Goal: Task Accomplishment & Management: Complete application form

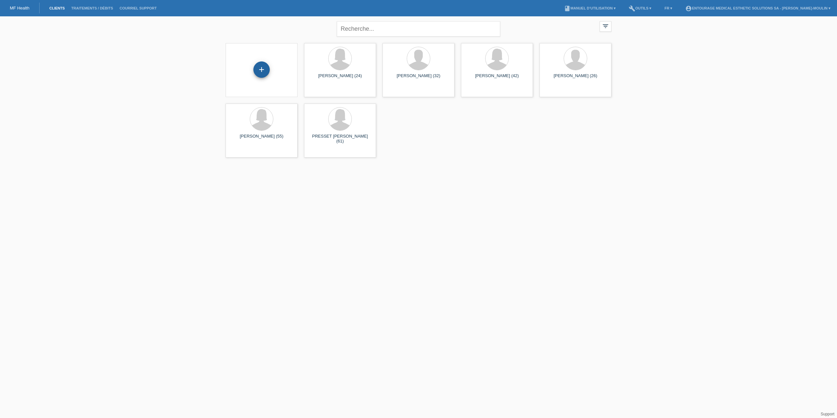
click at [263, 72] on div "+" at bounding box center [262, 69] width 16 height 16
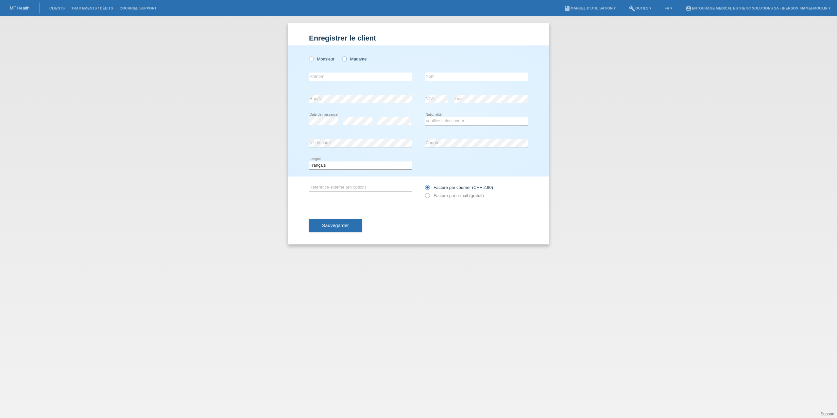
click at [347, 58] on label "Madame" at bounding box center [354, 59] width 25 height 5
click at [346, 58] on input "Madame" at bounding box center [344, 59] width 4 height 4
radio input "true"
click at [323, 76] on input "text" at bounding box center [360, 77] width 103 height 8
type input "Camille Valentine"
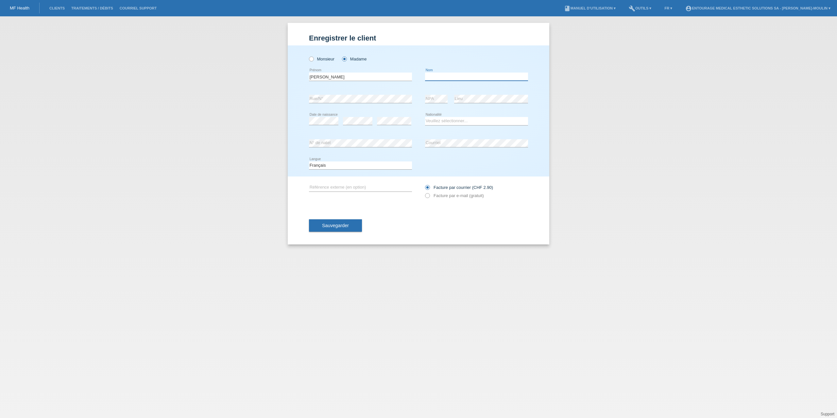
click at [443, 78] on input "text" at bounding box center [476, 77] width 103 height 8
type input "Carrel"
click at [430, 121] on select "Veuillez sélectionner... Suisse Allemagne Autriche Liechtenstein ------------ A…" at bounding box center [476, 121] width 103 height 8
select select "CH"
click at [425, 117] on select "Veuillez sélectionner... Suisse Allemagne Autriche Liechtenstein ------------ A…" at bounding box center [476, 121] width 103 height 8
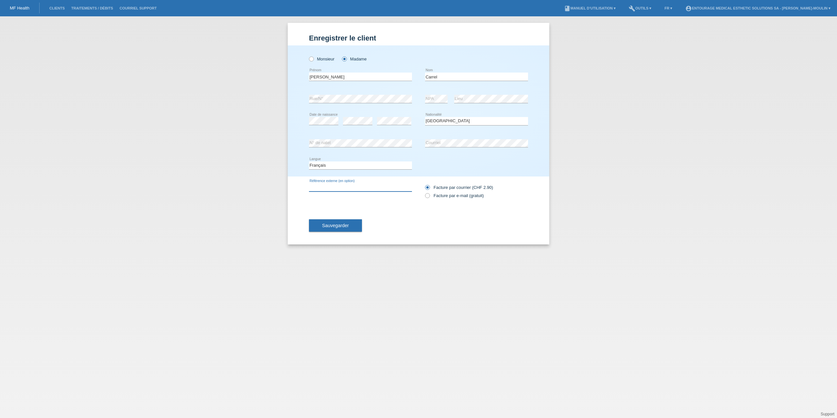
click at [342, 187] on input "text" at bounding box center [360, 188] width 103 height 8
type input "Opération Camille Carrel"
click at [424, 192] on icon at bounding box center [424, 192] width 0 height 0
click at [427, 196] on input "Facture par e-mail (gratuit)" at bounding box center [427, 197] width 4 height 8
radio input "true"
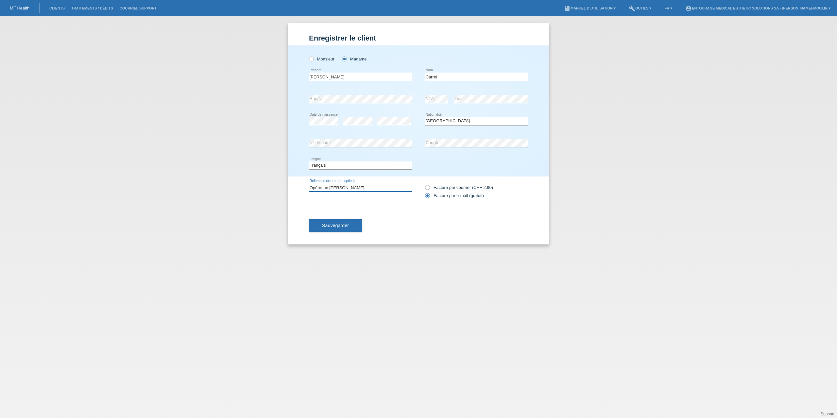
drag, startPoint x: 362, startPoint y: 187, endPoint x: 331, endPoint y: 187, distance: 31.1
click at [331, 187] on input "Opération Camille Carrel" at bounding box center [360, 188] width 103 height 8
click at [389, 190] on input "Opération Camille Carrel" at bounding box center [360, 188] width 103 height 8
click at [344, 227] on span "Sauvegarder" at bounding box center [335, 225] width 27 height 5
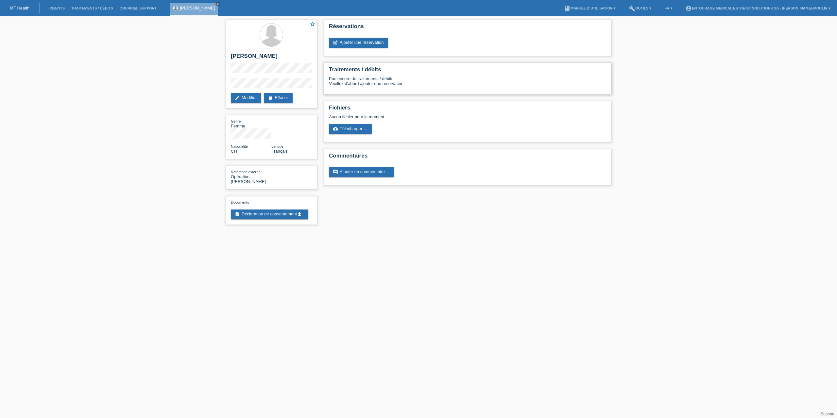
drag, startPoint x: 413, startPoint y: 84, endPoint x: 325, endPoint y: 71, distance: 89.2
click at [325, 71] on div "Traitements / débits Pas encore de traitements / débits Veuillez d'abord ajoute…" at bounding box center [468, 79] width 288 height 32
click at [430, 81] on div "Pas encore de traitements / débits Veuillez d'abord ajouter une réservation." at bounding box center [467, 83] width 277 height 15
click at [363, 44] on link "post_add Ajouter une réservation" at bounding box center [358, 43] width 59 height 10
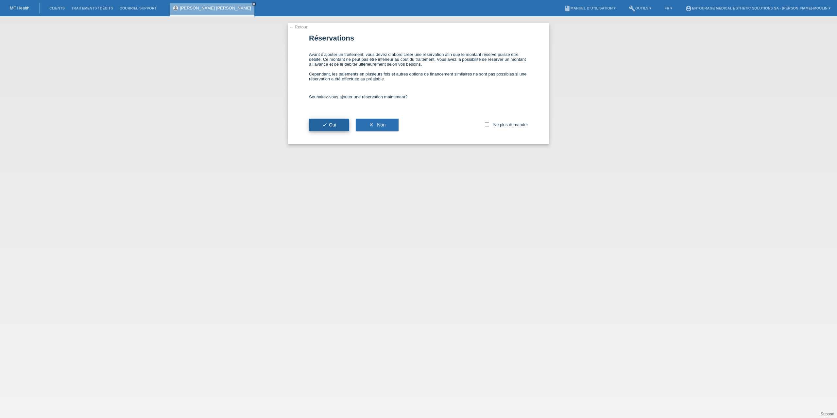
click at [336, 128] on button "check Oui" at bounding box center [329, 125] width 40 height 12
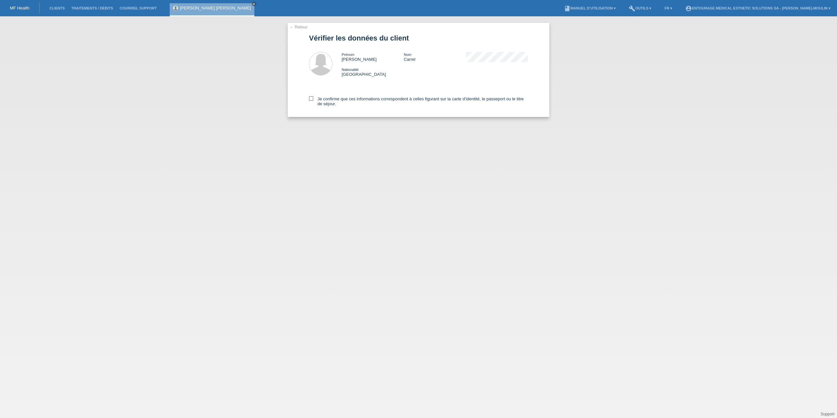
click at [311, 98] on icon at bounding box center [311, 99] width 4 height 4
click at [311, 98] on input "Je confirme que ces informations correspondent à celles figurant sur la carte d…" at bounding box center [311, 99] width 4 height 4
checkbox input "true"
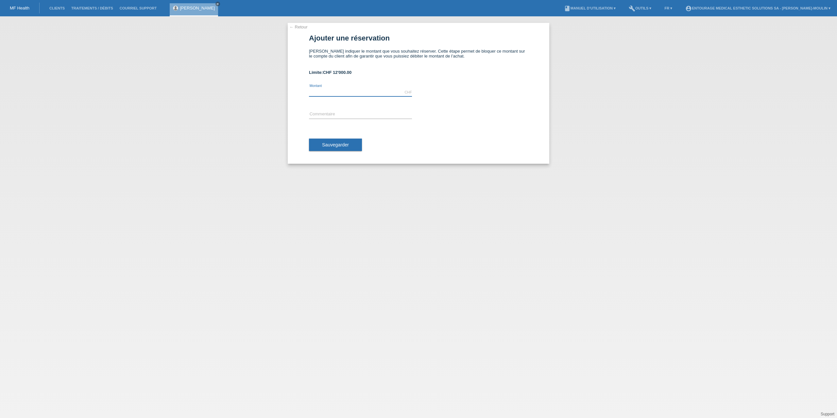
click at [325, 94] on input "text" at bounding box center [360, 92] width 103 height 8
type input "4000.00"
click at [331, 115] on input "text" at bounding box center [360, 115] width 103 height 8
click at [346, 116] on input "Opération Camille Crrel" at bounding box center [360, 115] width 103 height 8
click at [347, 115] on input "Opération Camille Crrel" at bounding box center [360, 115] width 103 height 8
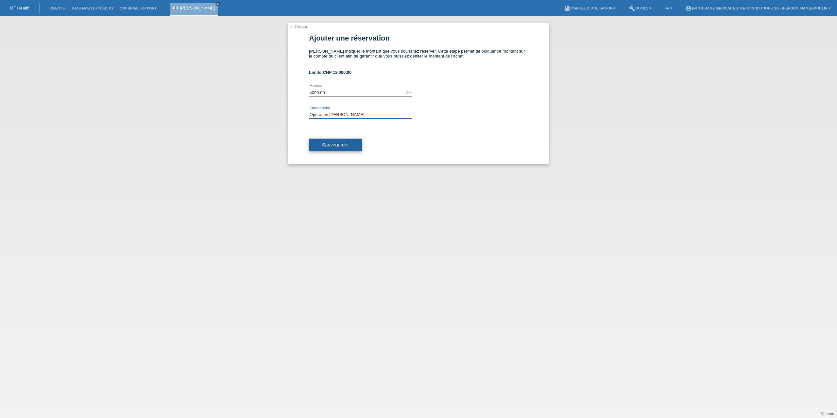
type input "Opération [PERSON_NAME]"
click at [326, 146] on span "Sauvegarder" at bounding box center [335, 144] width 27 height 5
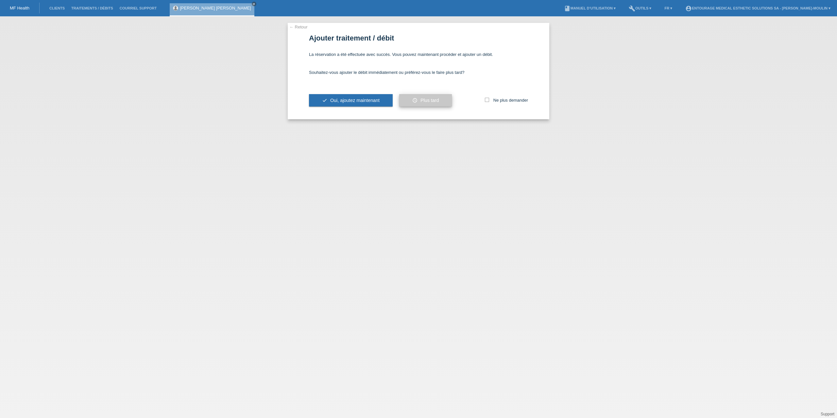
click at [423, 104] on button "schedule Plus tard" at bounding box center [425, 100] width 53 height 12
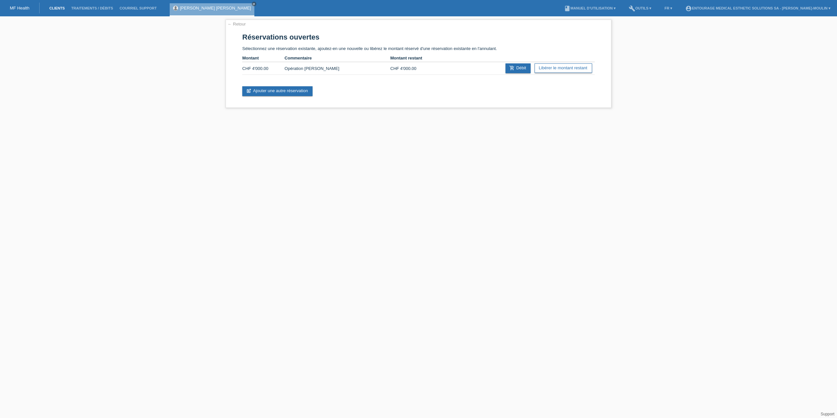
click at [66, 8] on link "Clients" at bounding box center [57, 8] width 22 height 4
